Goal: Browse casually: Explore the website without a specific task or goal

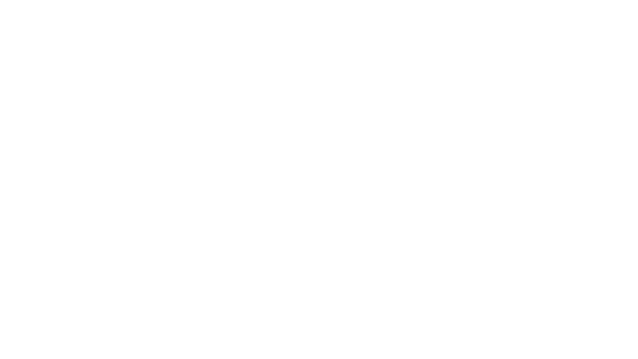
scroll to position [3136, 0]
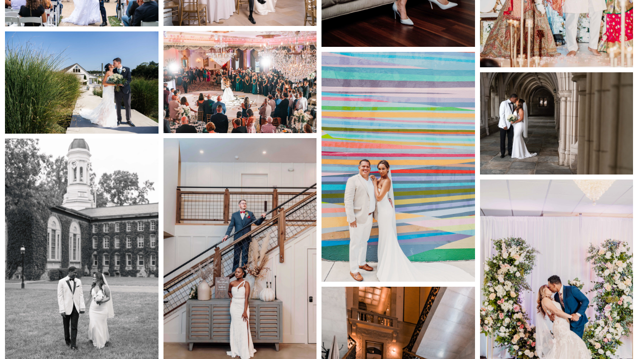
click at [214, 81] on img at bounding box center [241, 82] width 154 height 102
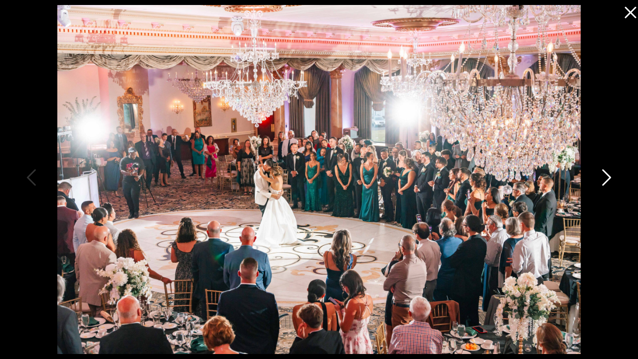
click at [612, 176] on icon at bounding box center [605, 180] width 25 height 30
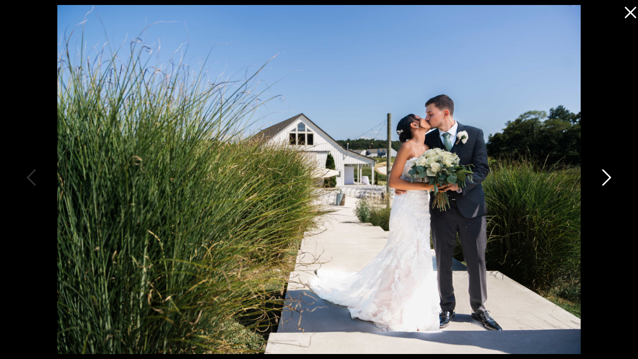
click at [612, 177] on icon at bounding box center [605, 180] width 25 height 30
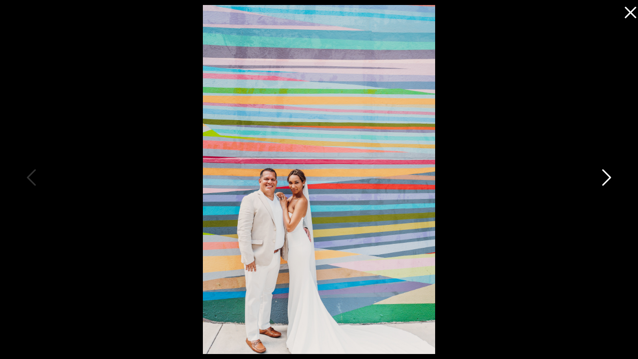
click at [612, 177] on icon at bounding box center [605, 180] width 25 height 30
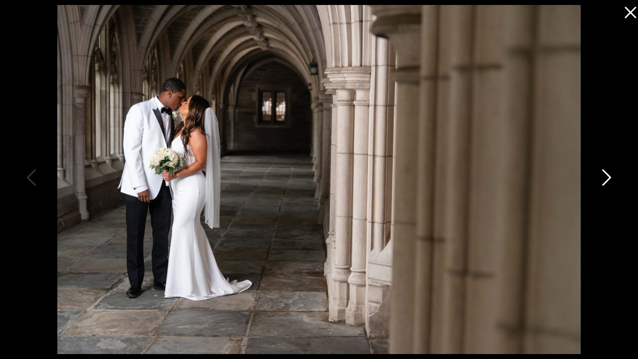
click at [613, 174] on icon at bounding box center [605, 180] width 25 height 30
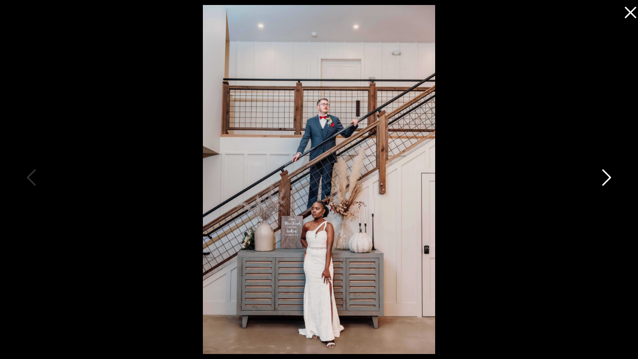
click at [613, 175] on icon at bounding box center [605, 180] width 25 height 30
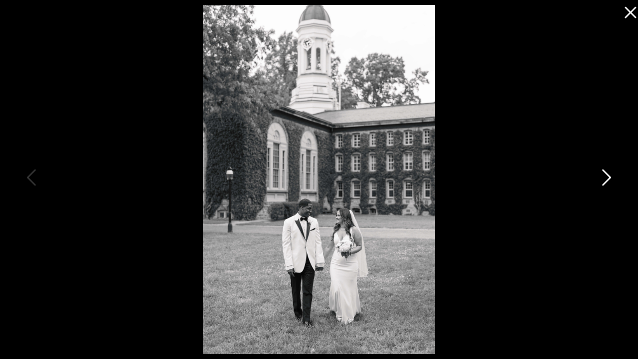
click at [613, 176] on icon at bounding box center [605, 180] width 25 height 30
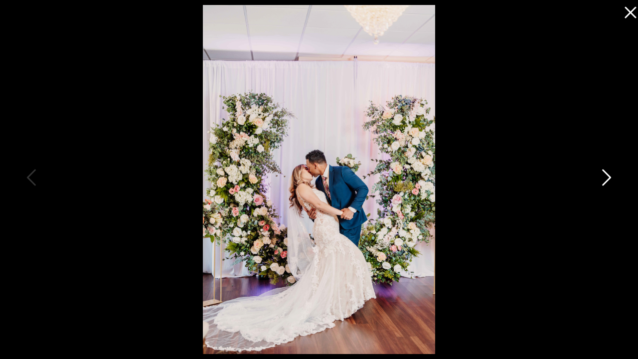
click at [613, 176] on icon at bounding box center [605, 180] width 25 height 30
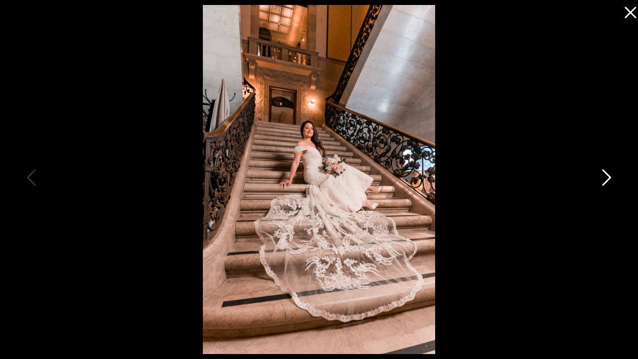
click at [613, 176] on icon at bounding box center [605, 180] width 25 height 30
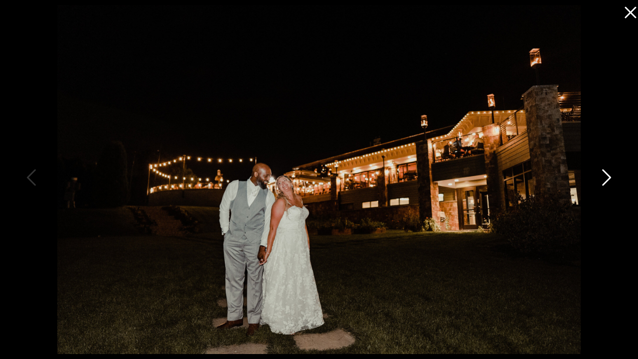
click at [613, 176] on icon at bounding box center [605, 180] width 25 height 30
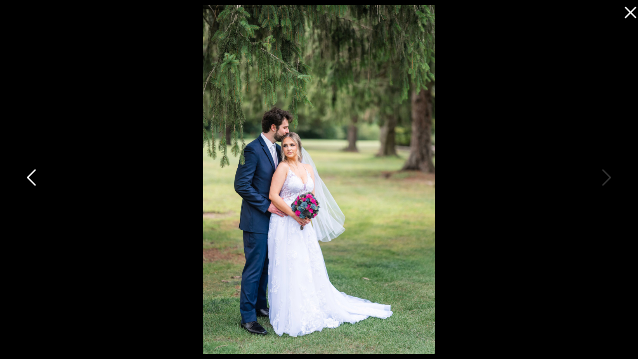
click at [37, 180] on icon at bounding box center [32, 180] width 25 height 30
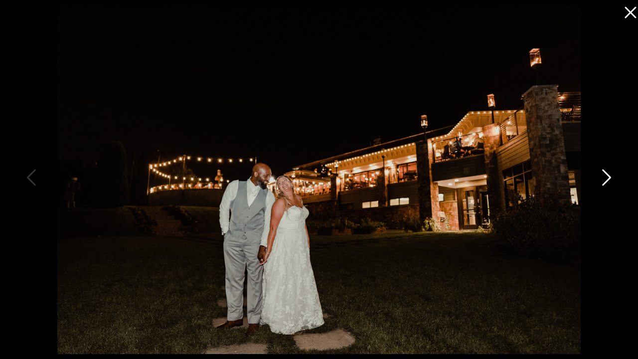
click at [603, 176] on icon at bounding box center [605, 180] width 25 height 30
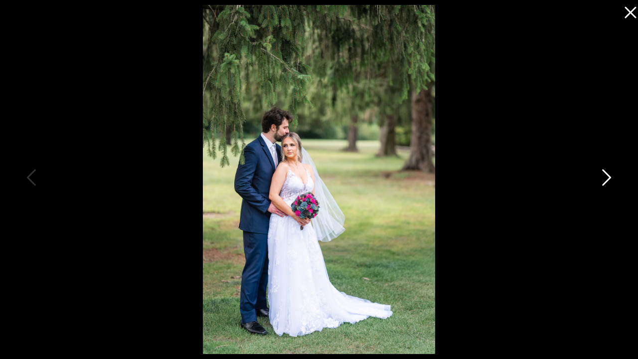
click at [603, 176] on icon at bounding box center [605, 180] width 25 height 30
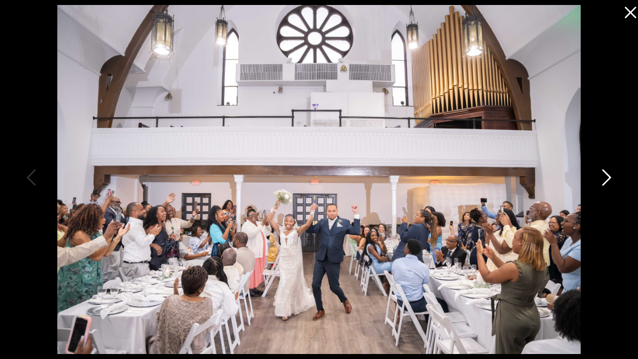
click at [603, 175] on icon at bounding box center [605, 180] width 25 height 30
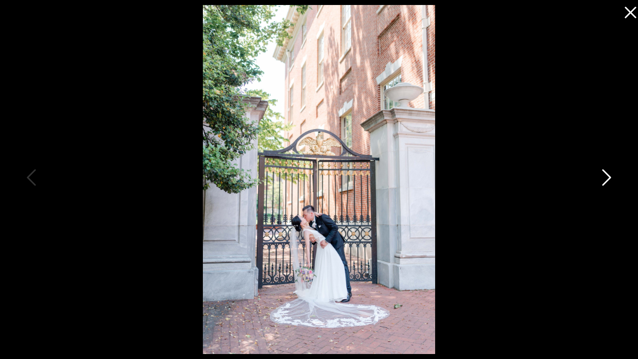
click at [603, 175] on icon at bounding box center [605, 180] width 25 height 30
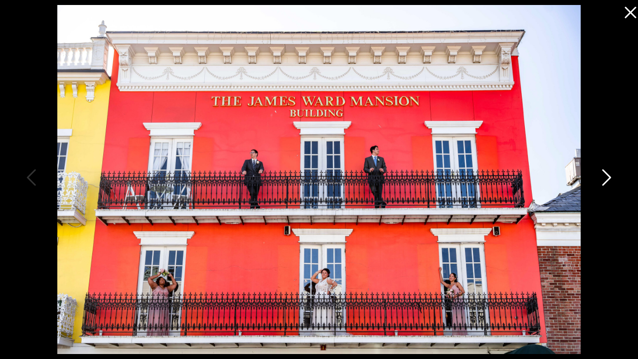
click at [603, 175] on icon at bounding box center [605, 180] width 25 height 30
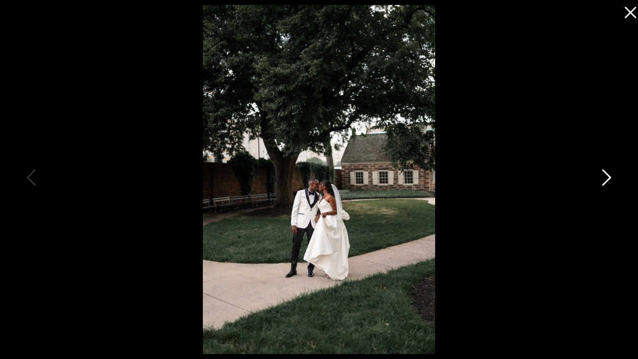
click at [603, 175] on icon at bounding box center [605, 180] width 25 height 30
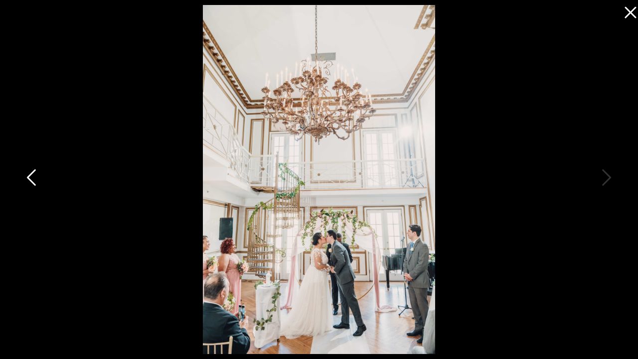
click at [28, 168] on icon at bounding box center [32, 180] width 25 height 30
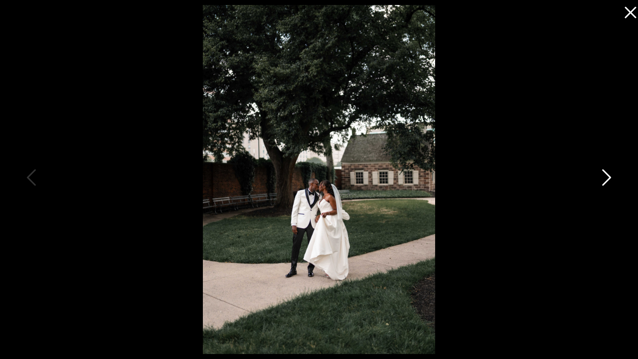
click at [598, 174] on icon at bounding box center [605, 180] width 25 height 30
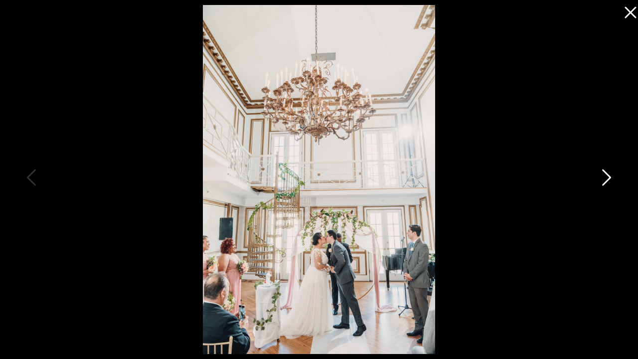
click at [598, 174] on icon at bounding box center [605, 180] width 25 height 30
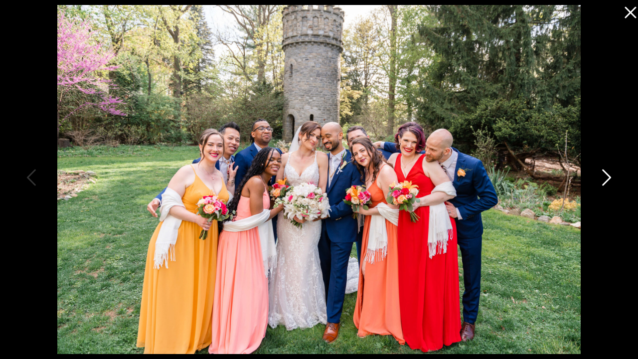
click at [595, 174] on icon at bounding box center [605, 180] width 25 height 30
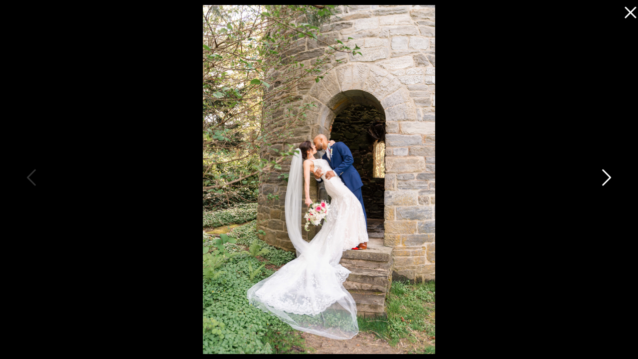
click at [595, 174] on icon at bounding box center [605, 180] width 25 height 30
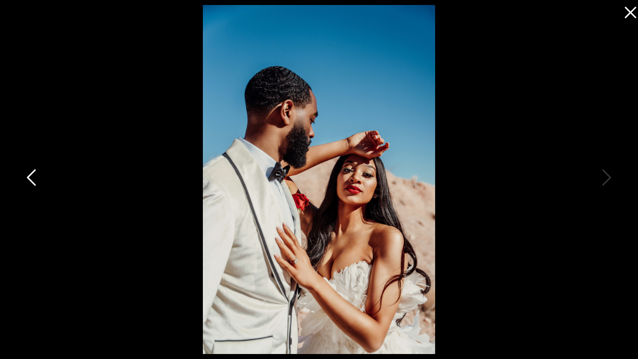
click at [35, 181] on icon at bounding box center [32, 180] width 25 height 30
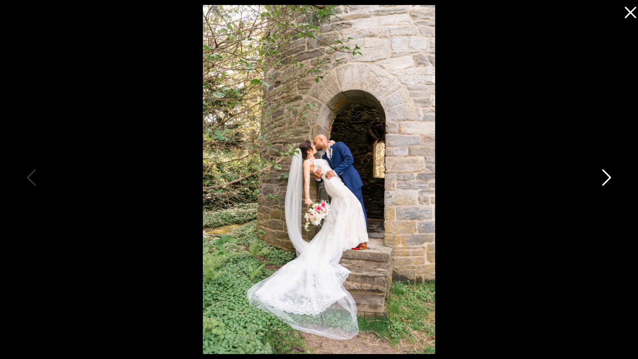
click at [609, 178] on icon at bounding box center [605, 180] width 25 height 30
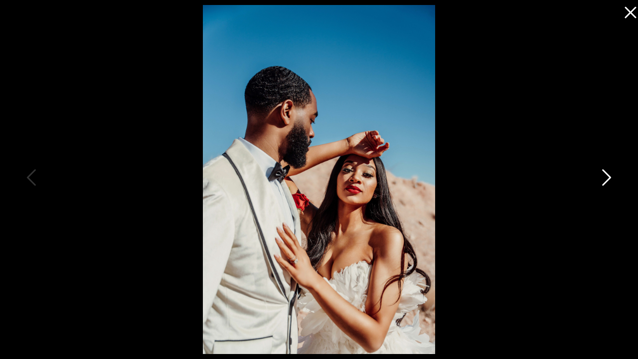
click at [609, 178] on icon at bounding box center [605, 180] width 25 height 30
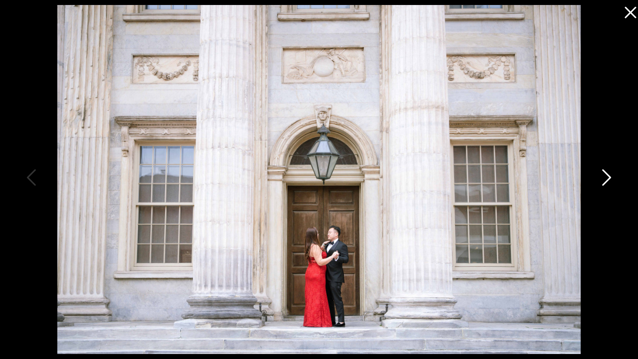
click at [609, 178] on icon at bounding box center [605, 180] width 25 height 30
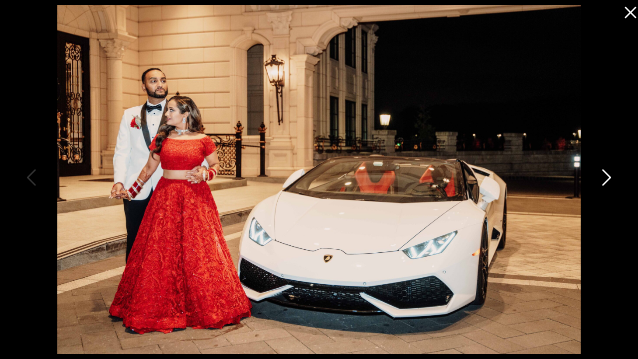
click at [609, 178] on icon at bounding box center [605, 180] width 25 height 30
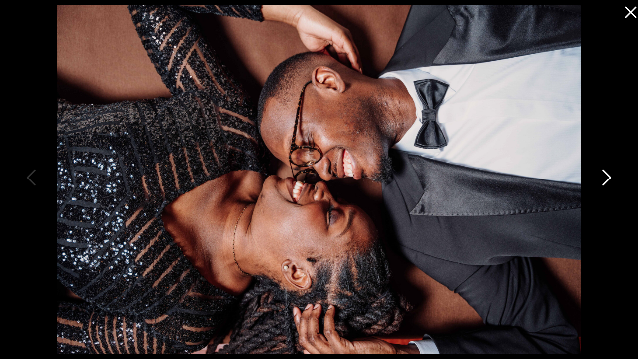
click at [609, 178] on icon at bounding box center [605, 180] width 25 height 30
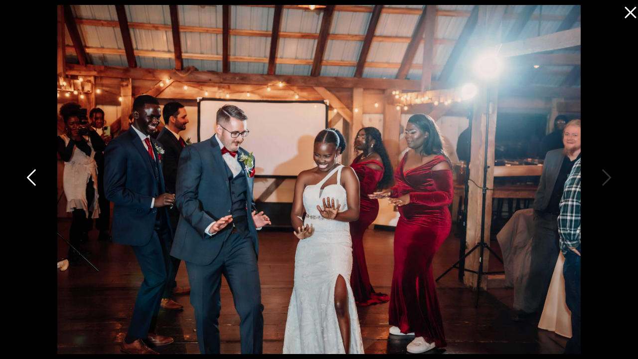
click at [25, 173] on icon at bounding box center [32, 180] width 25 height 30
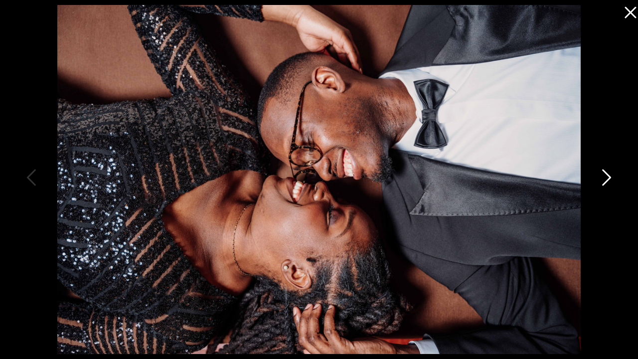
click at [608, 180] on icon at bounding box center [606, 178] width 9 height 16
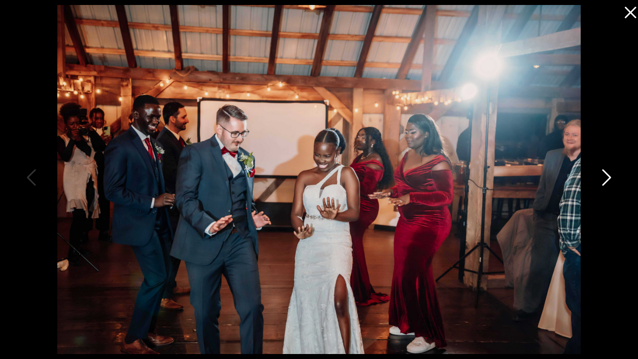
click at [608, 180] on icon at bounding box center [606, 178] width 9 height 16
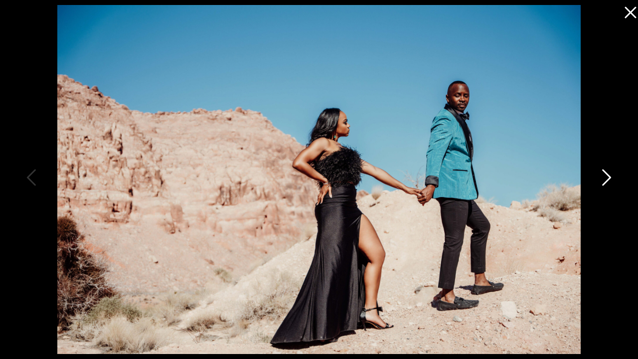
click at [608, 180] on icon at bounding box center [606, 178] width 9 height 16
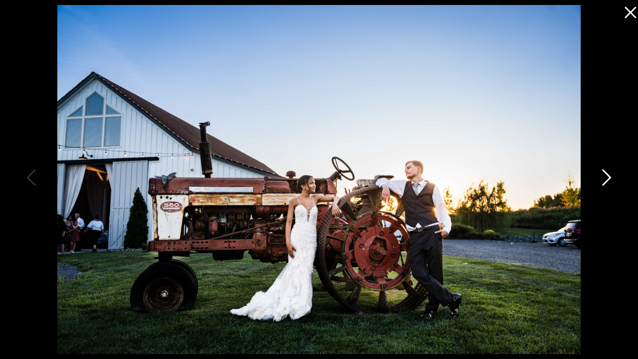
click at [608, 180] on icon at bounding box center [606, 178] width 9 height 16
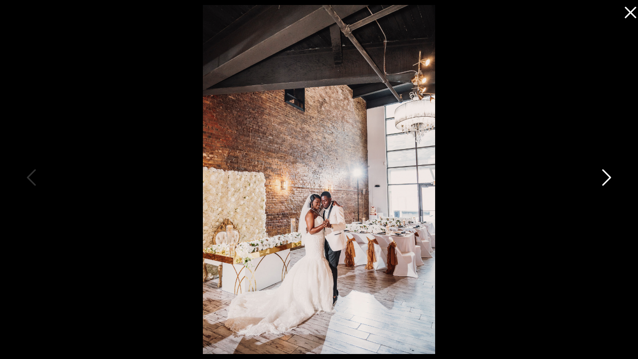
click at [608, 183] on icon at bounding box center [605, 180] width 25 height 30
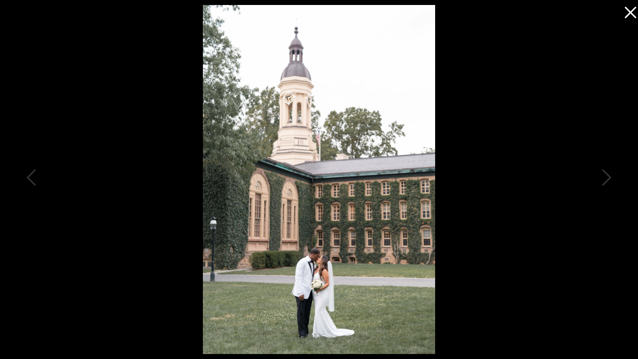
click at [630, 16] on icon at bounding box center [628, 10] width 20 height 20
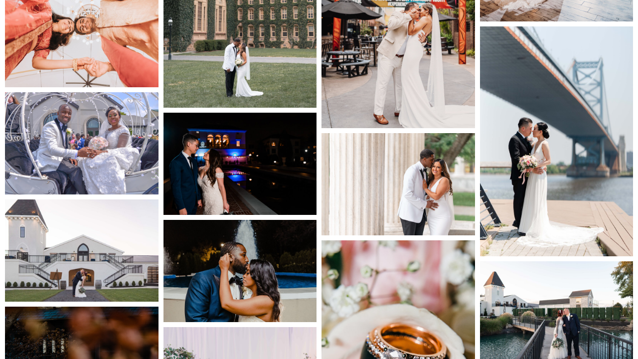
scroll to position [4322, 0]
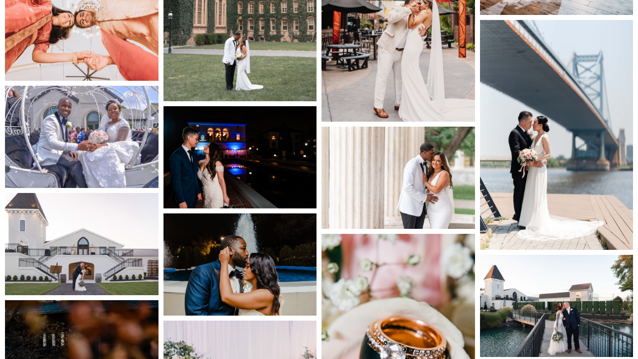
click at [80, 133] on img at bounding box center [82, 137] width 154 height 102
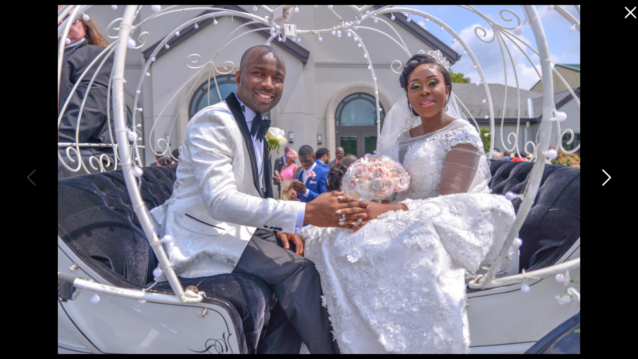
click at [613, 165] on icon at bounding box center [605, 180] width 25 height 30
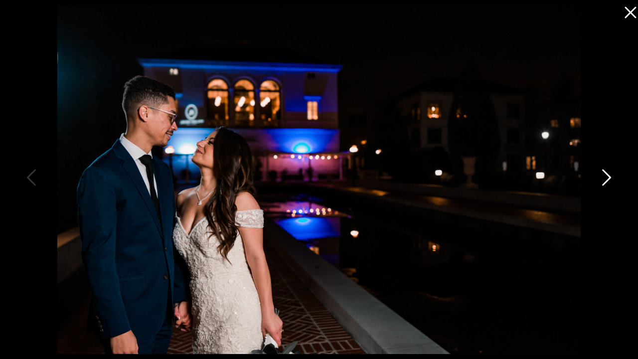
click at [610, 181] on icon at bounding box center [605, 180] width 25 height 30
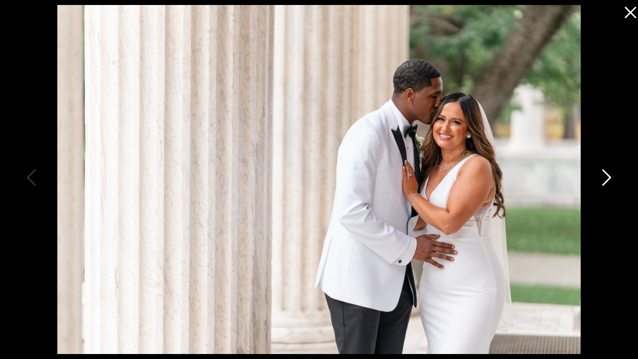
click at [610, 181] on icon at bounding box center [605, 180] width 25 height 30
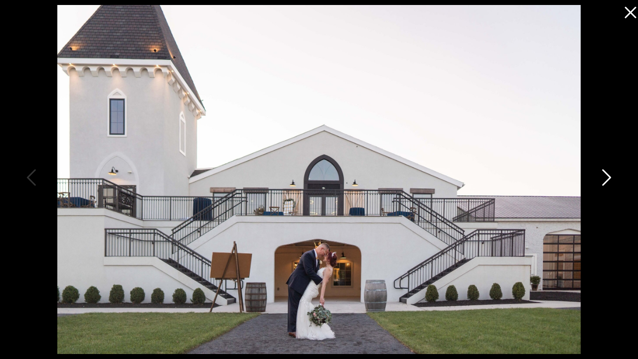
click at [605, 177] on icon at bounding box center [605, 180] width 25 height 30
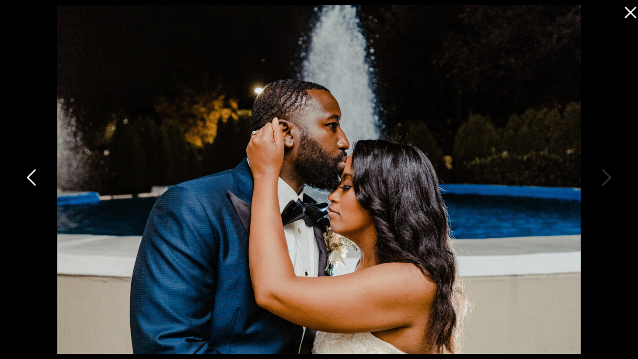
click at [25, 166] on icon at bounding box center [32, 180] width 25 height 30
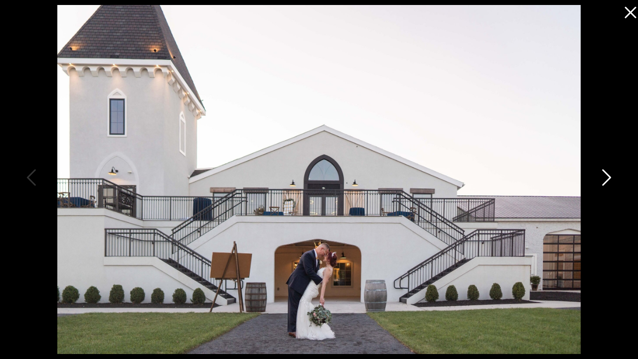
click at [608, 178] on icon at bounding box center [605, 180] width 25 height 30
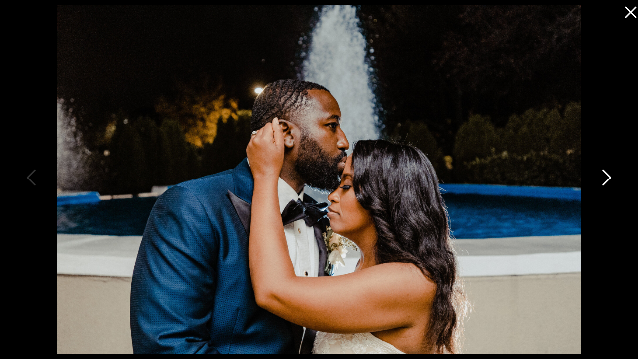
click at [608, 178] on icon at bounding box center [605, 180] width 25 height 30
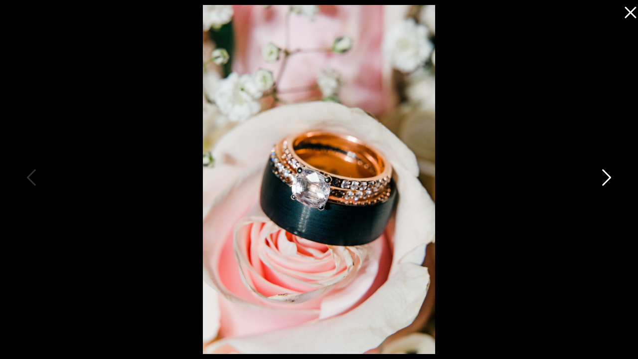
click at [608, 178] on icon at bounding box center [605, 180] width 25 height 30
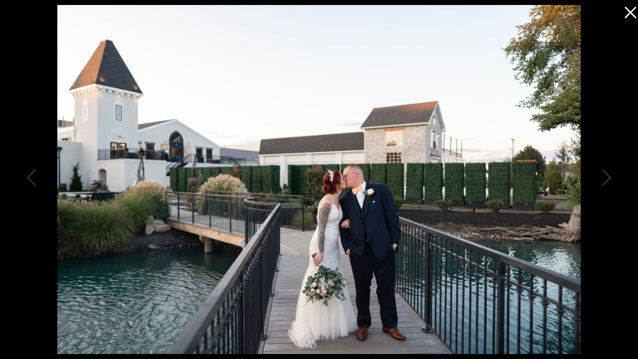
click at [631, 14] on icon at bounding box center [628, 10] width 20 height 20
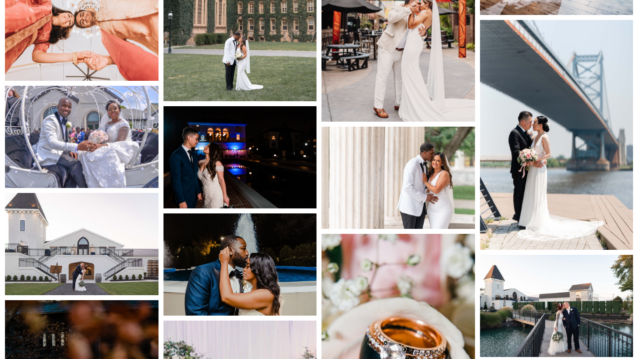
click at [51, 260] on img at bounding box center [82, 244] width 154 height 102
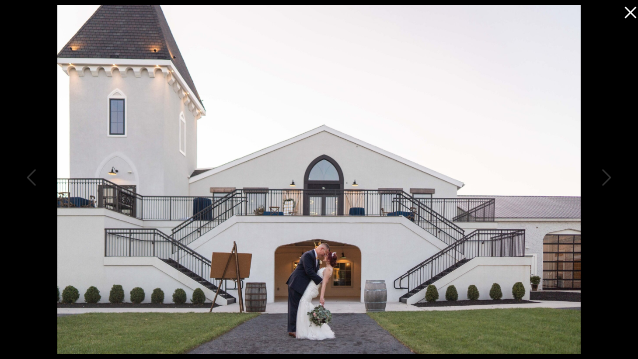
scroll to position [4388, 0]
click at [616, 18] on div at bounding box center [319, 179] width 638 height 359
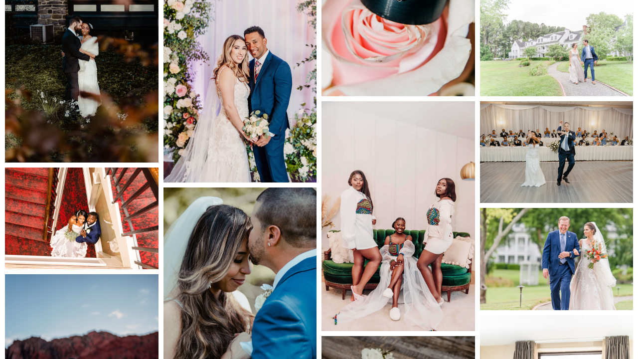
scroll to position [4691, 0]
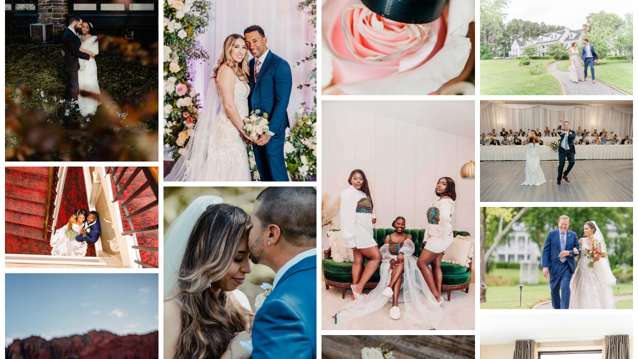
click at [371, 250] on img at bounding box center [399, 215] width 154 height 230
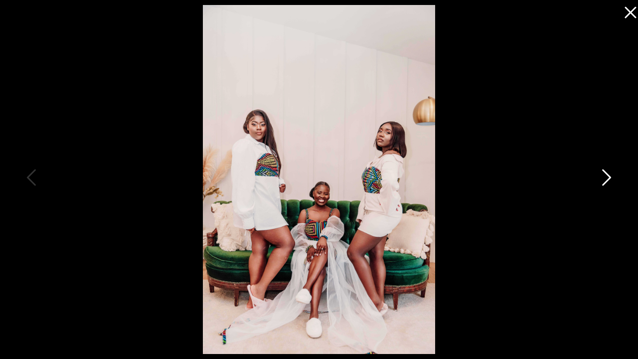
click at [612, 170] on icon at bounding box center [605, 180] width 25 height 30
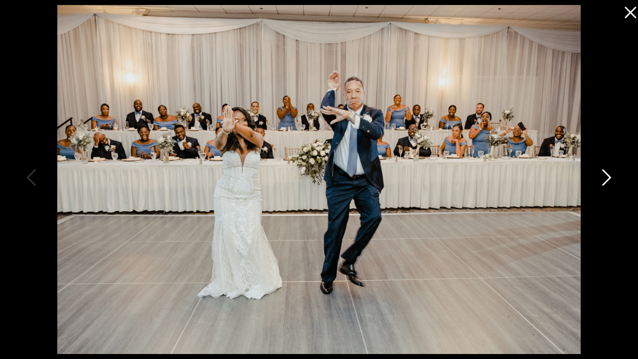
click at [611, 171] on icon at bounding box center [605, 180] width 25 height 30
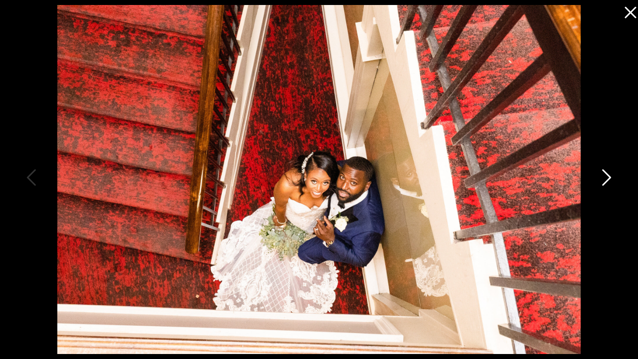
click at [613, 176] on icon at bounding box center [605, 180] width 25 height 30
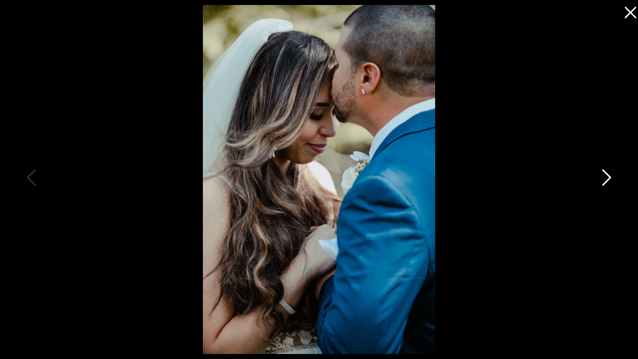
click at [613, 176] on icon at bounding box center [605, 180] width 25 height 30
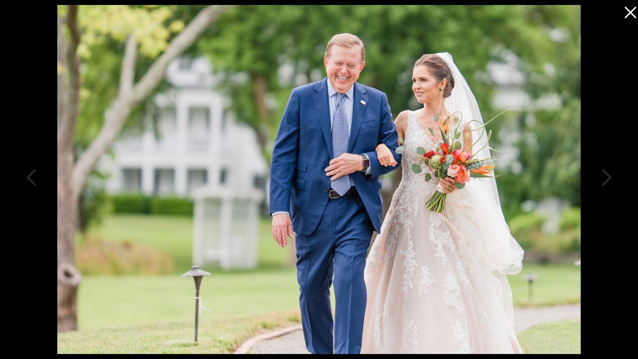
click at [633, 16] on icon at bounding box center [628, 10] width 20 height 20
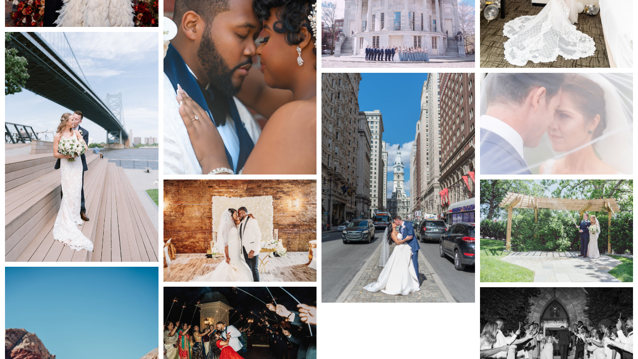
scroll to position [5129, 0]
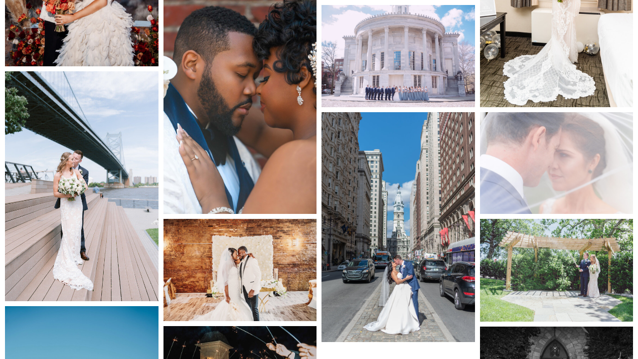
click at [271, 178] on img at bounding box center [241, 99] width 154 height 230
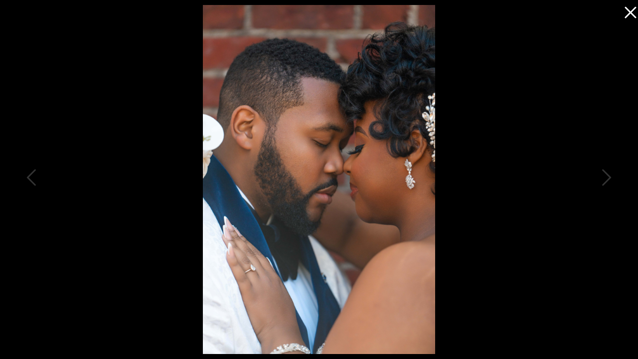
click at [626, 12] on icon at bounding box center [628, 10] width 20 height 20
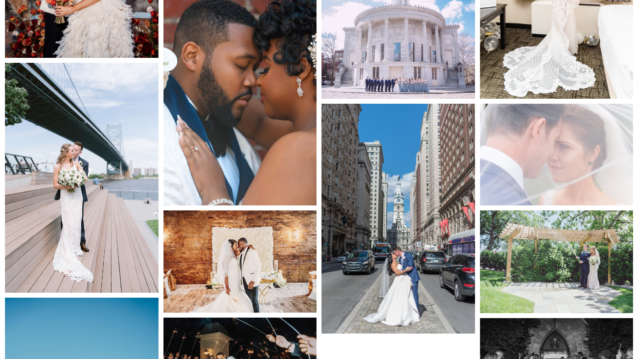
scroll to position [5149, 0]
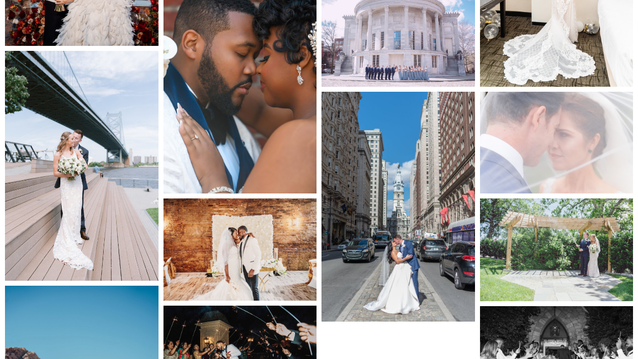
click at [555, 273] on img at bounding box center [557, 249] width 154 height 102
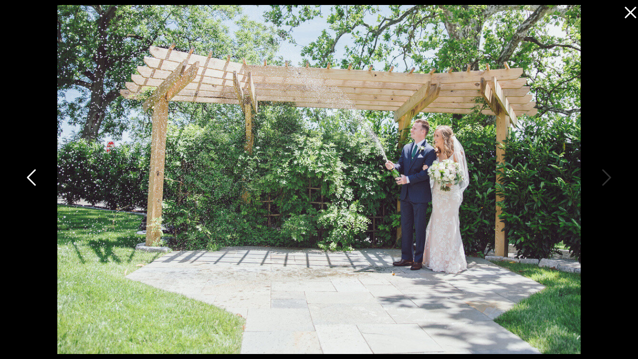
click at [26, 174] on icon at bounding box center [32, 180] width 25 height 30
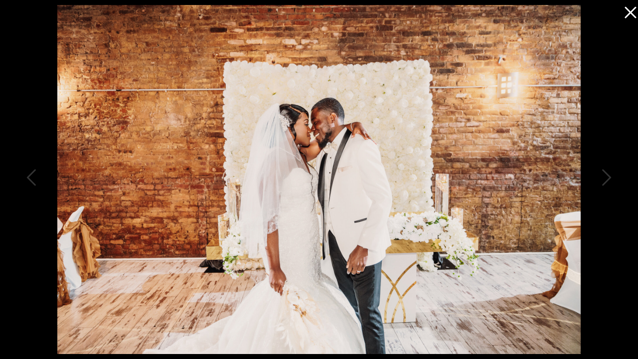
click at [627, 12] on icon at bounding box center [628, 10] width 20 height 20
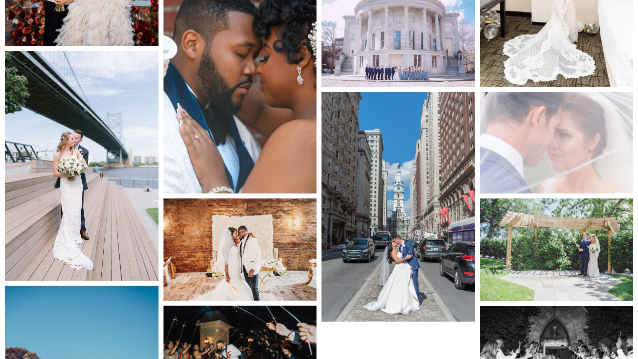
click at [408, 237] on img at bounding box center [399, 207] width 154 height 230
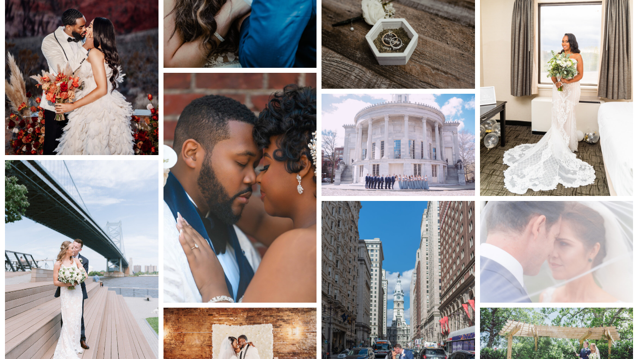
scroll to position [5042, 0]
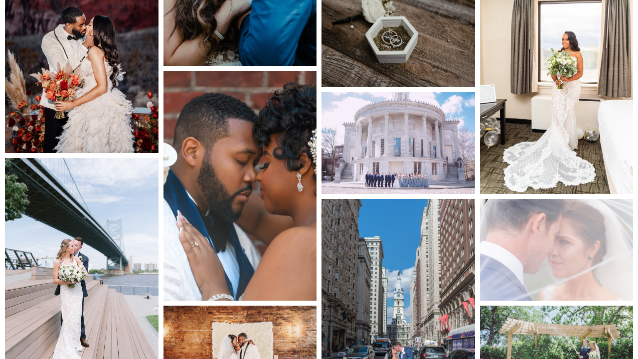
click at [429, 172] on img at bounding box center [399, 143] width 154 height 102
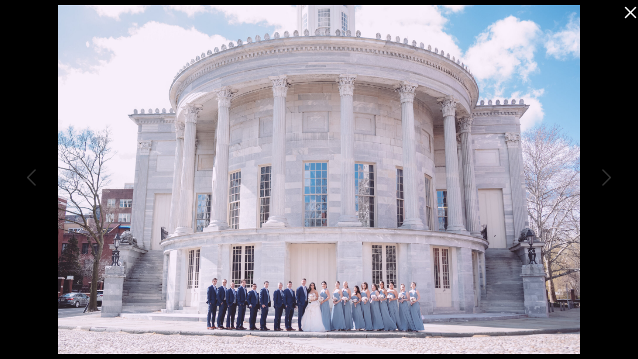
click at [627, 17] on icon at bounding box center [630, 12] width 11 height 11
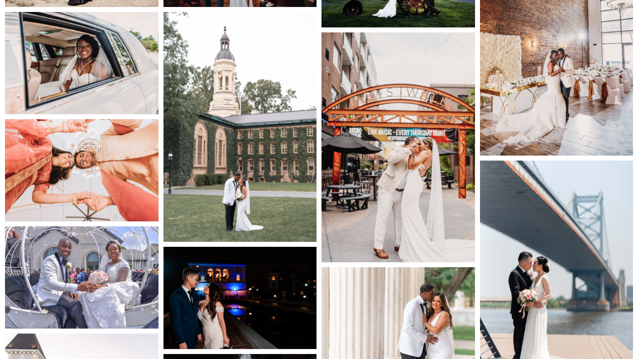
scroll to position [4169, 0]
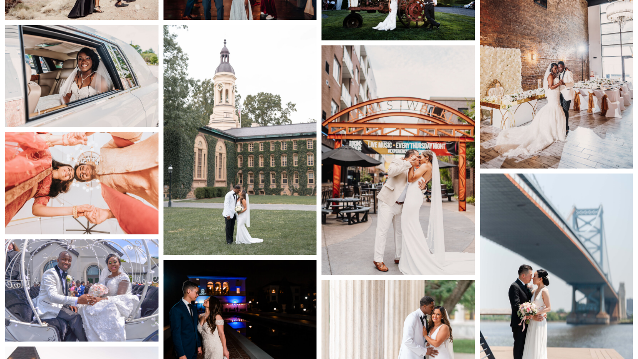
click at [440, 237] on img at bounding box center [399, 160] width 154 height 230
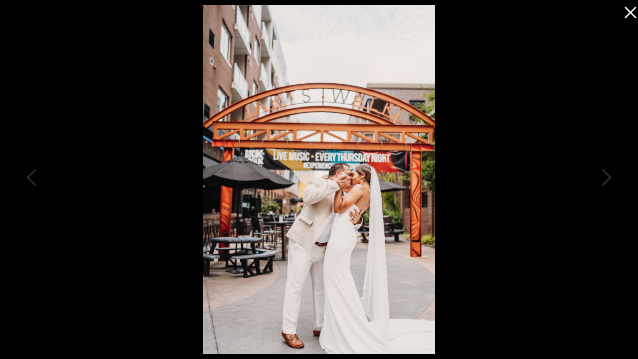
click at [630, 17] on icon at bounding box center [628, 10] width 20 height 20
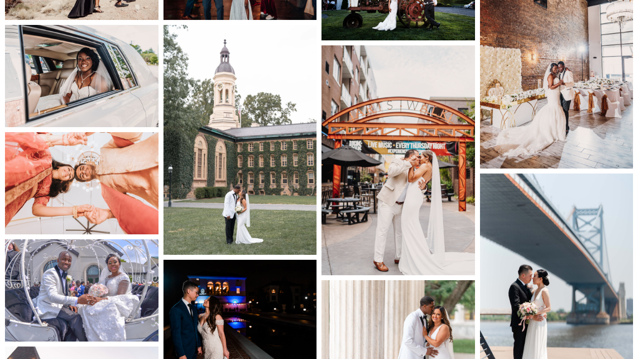
click at [420, 217] on img at bounding box center [399, 160] width 154 height 230
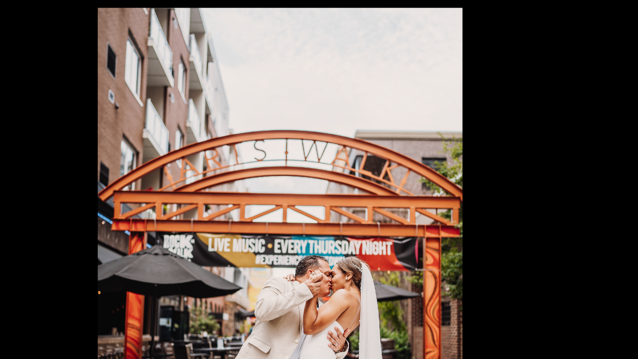
scroll to position [4094, 0]
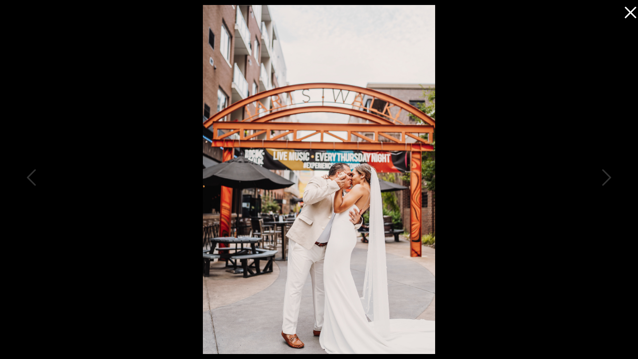
click at [634, 17] on icon at bounding box center [628, 10] width 20 height 20
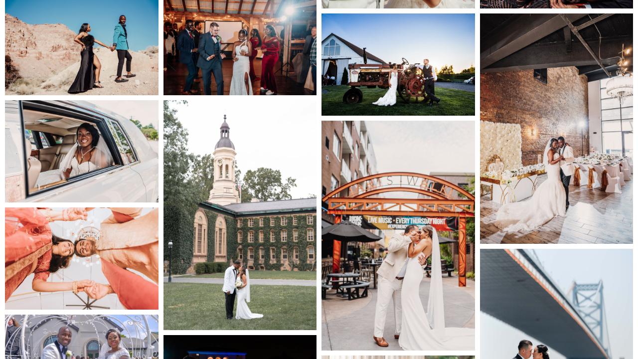
click at [560, 176] on img at bounding box center [557, 128] width 154 height 230
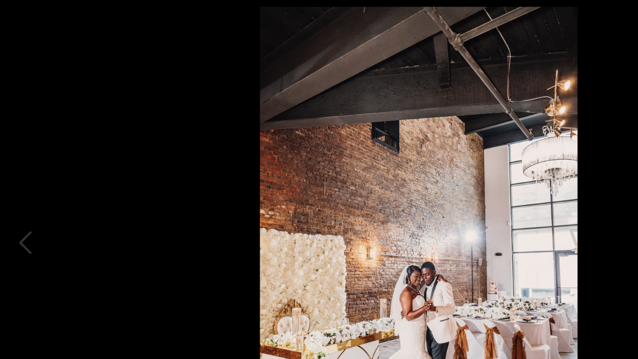
scroll to position [4069, 0]
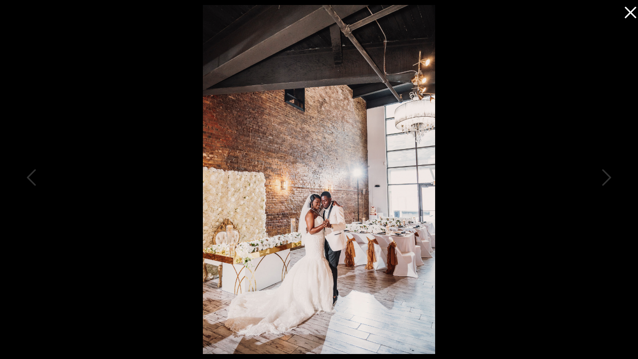
click at [637, 9] on icon at bounding box center [628, 10] width 20 height 20
